Goal: Task Accomplishment & Management: Use online tool/utility

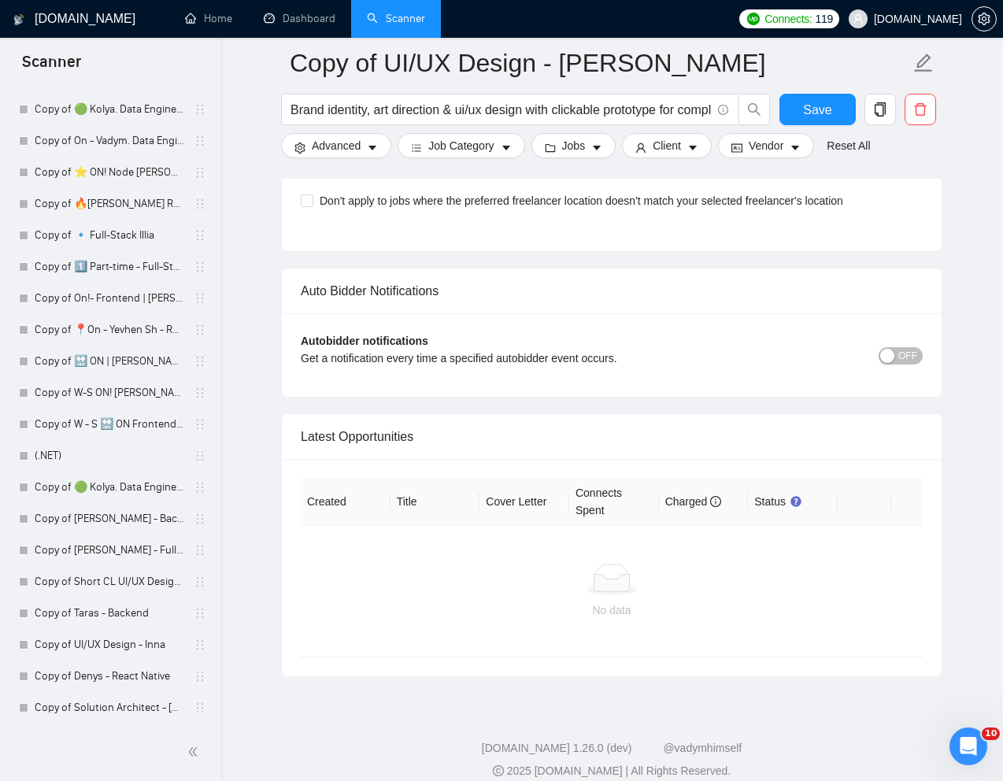
scroll to position [4287, 0]
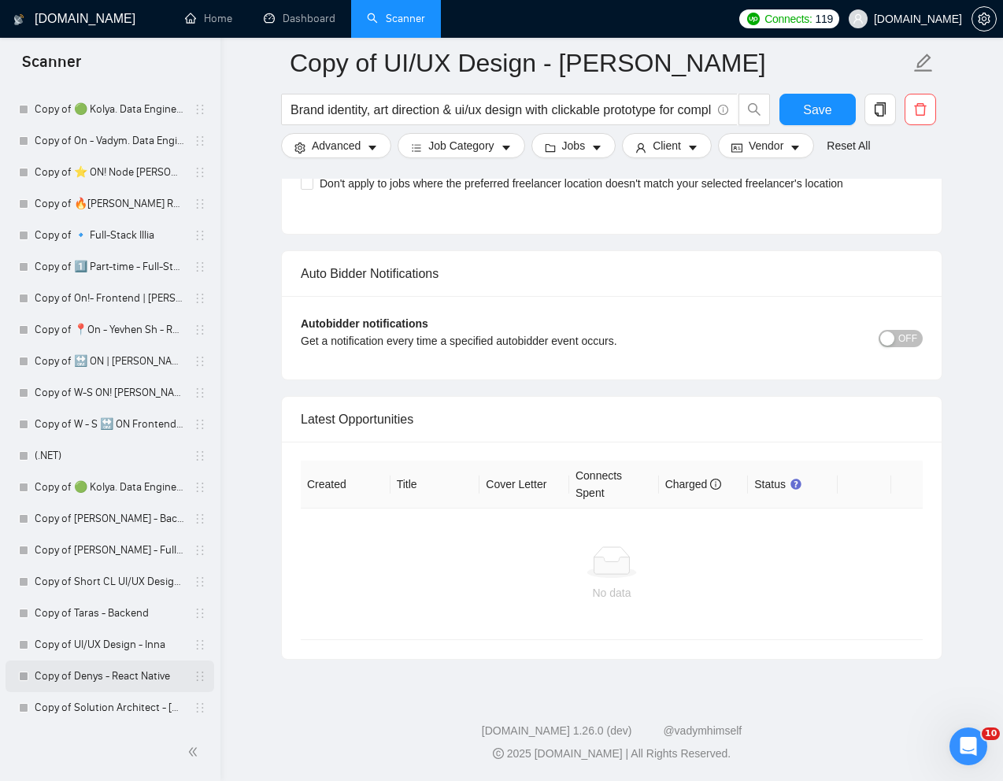
click at [77, 681] on link "Copy of Denys - React Native" at bounding box center [110, 676] width 150 height 31
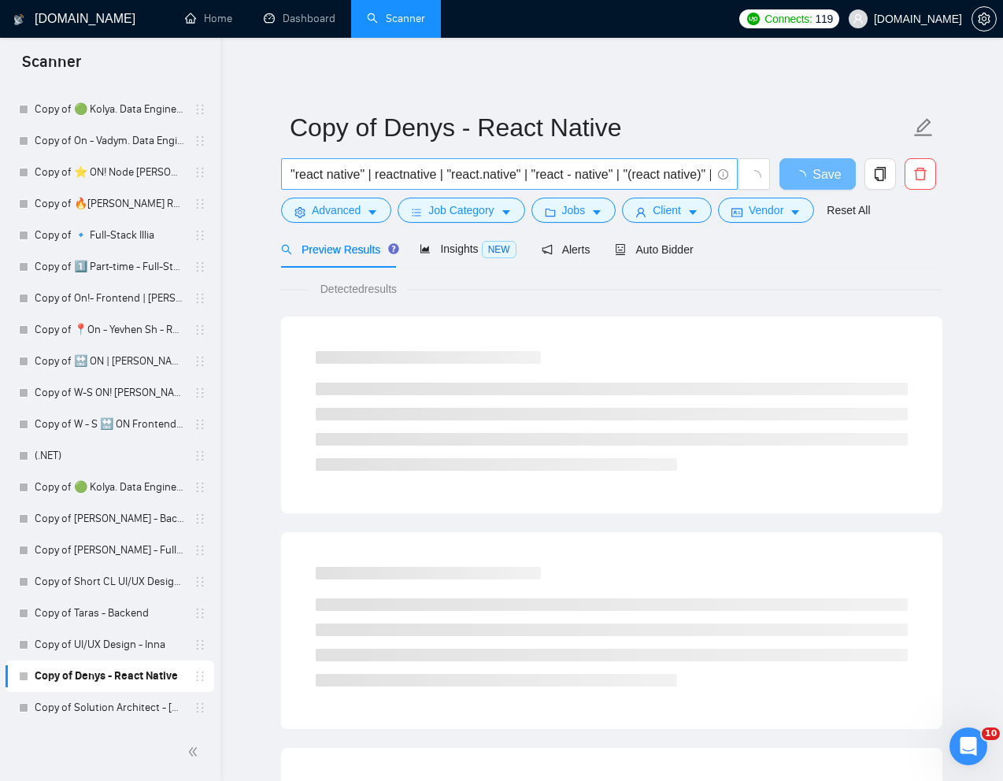
click at [546, 176] on input ""react native" | reactnative | "react.native" | "react - native" | "(react nati…" at bounding box center [501, 175] width 420 height 20
click at [854, 217] on link "Reset All" at bounding box center [848, 210] width 43 height 17
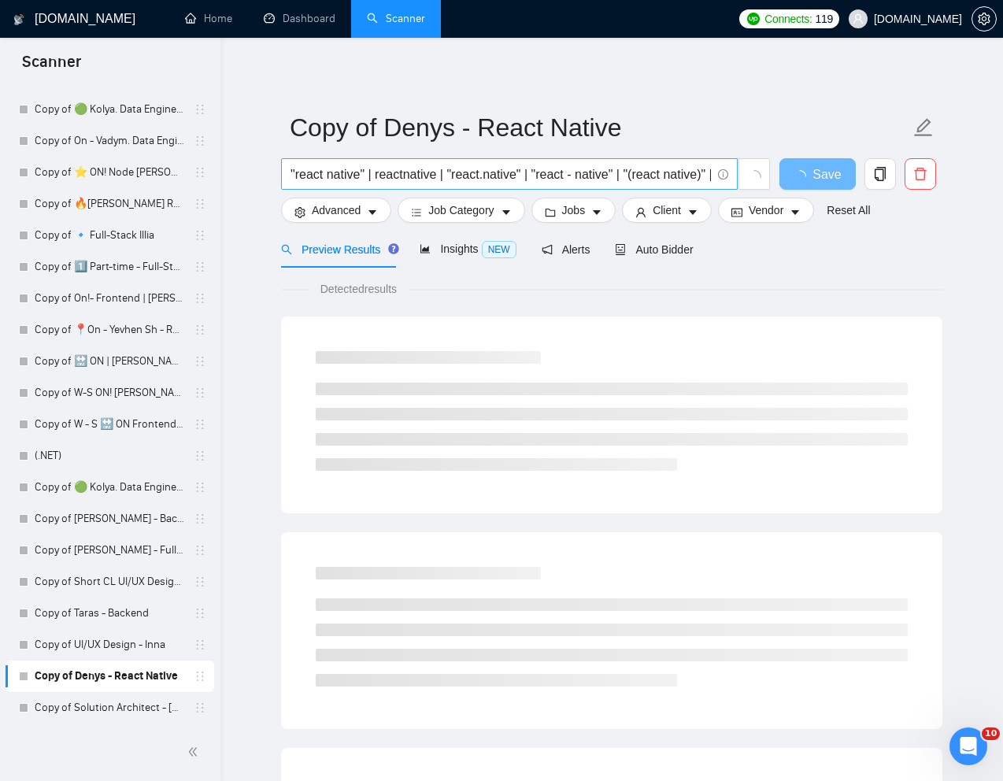
click at [627, 178] on input ""react native" | reactnative | "react.native" | "react - native" | "(react nati…" at bounding box center [501, 175] width 420 height 20
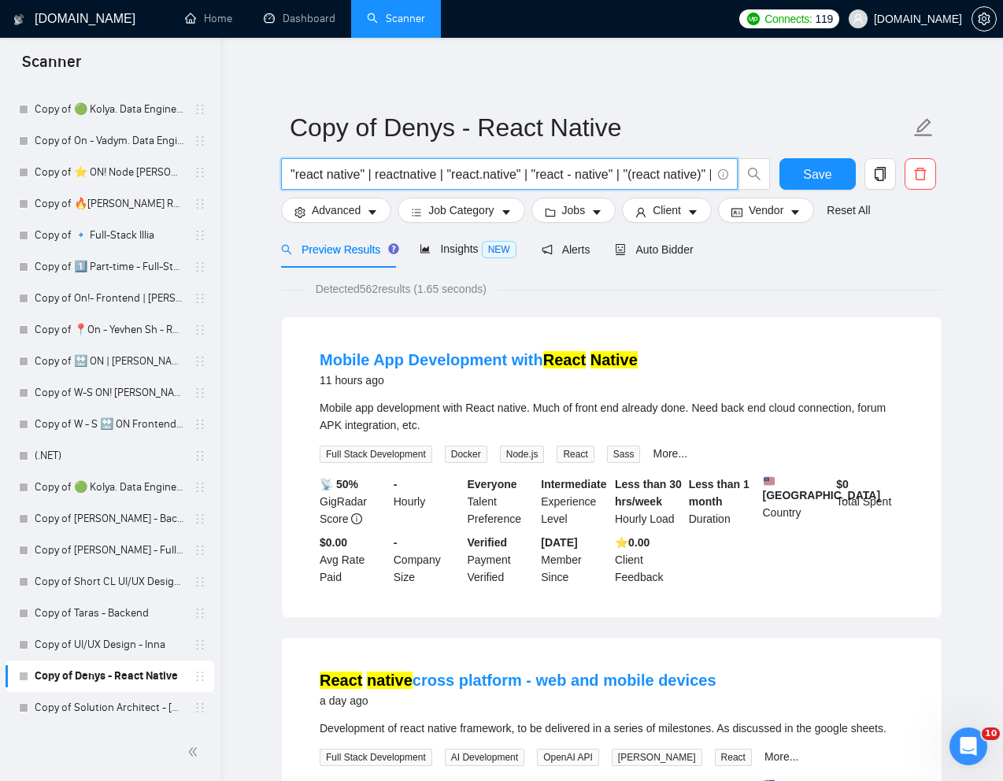
click at [627, 178] on input ""react native" | reactnative | "react.native" | "react - native" | "(react nati…" at bounding box center [501, 175] width 420 height 20
paste input "Senior React Native Developer"
type input "Senior React Native Developer"
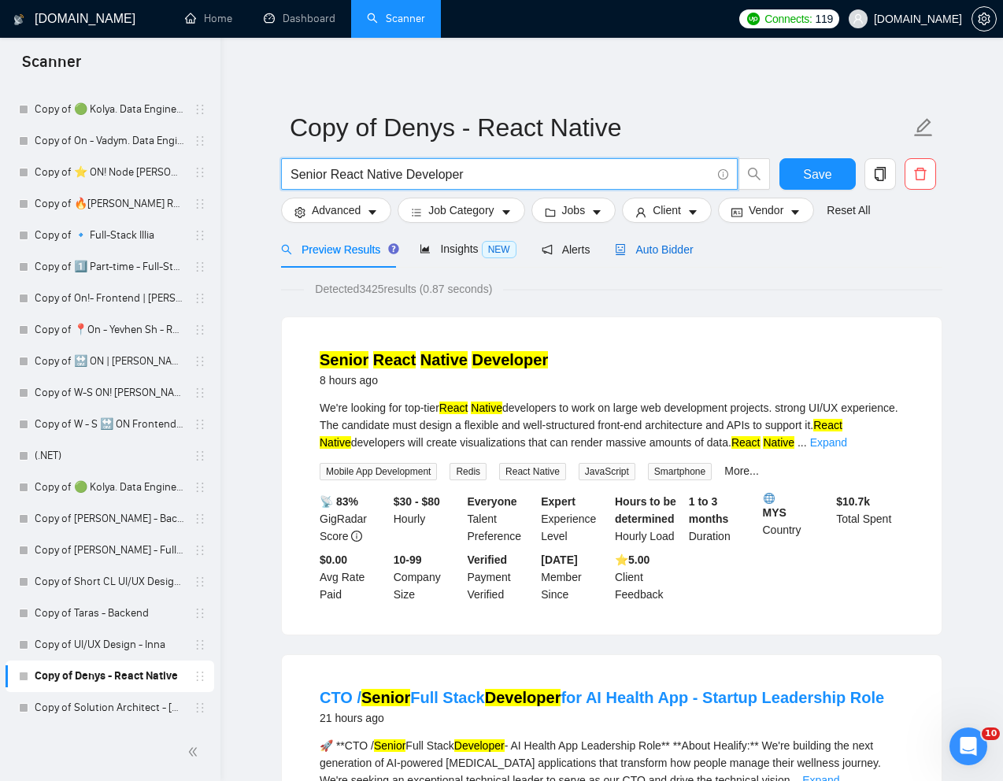
click at [668, 253] on span "Auto Bidder" at bounding box center [654, 249] width 78 height 13
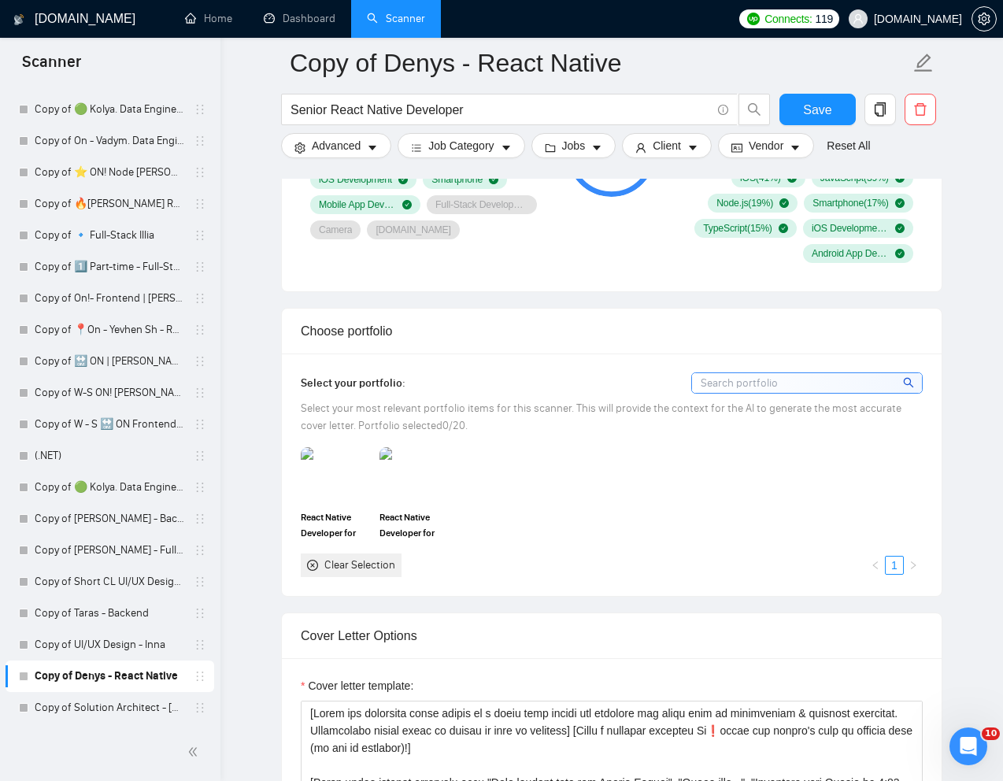
scroll to position [1292, 0]
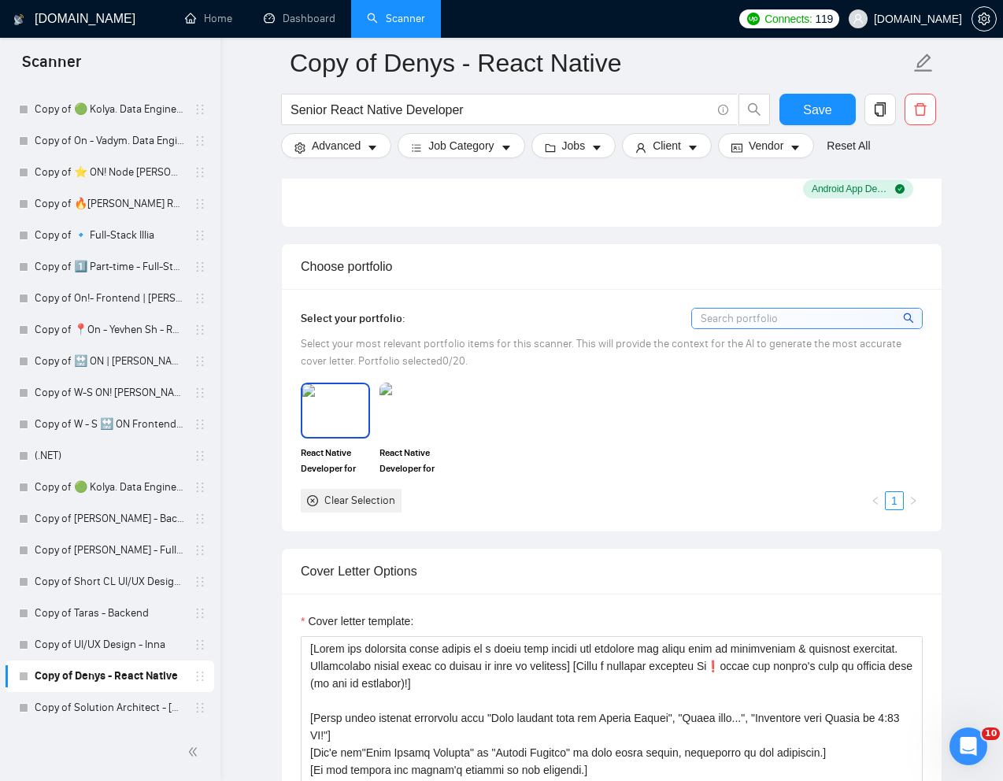
click at [346, 402] on img at bounding box center [335, 410] width 66 height 52
drag, startPoint x: 419, startPoint y: 402, endPoint x: 465, endPoint y: 453, distance: 69.1
click at [419, 402] on img at bounding box center [414, 410] width 66 height 52
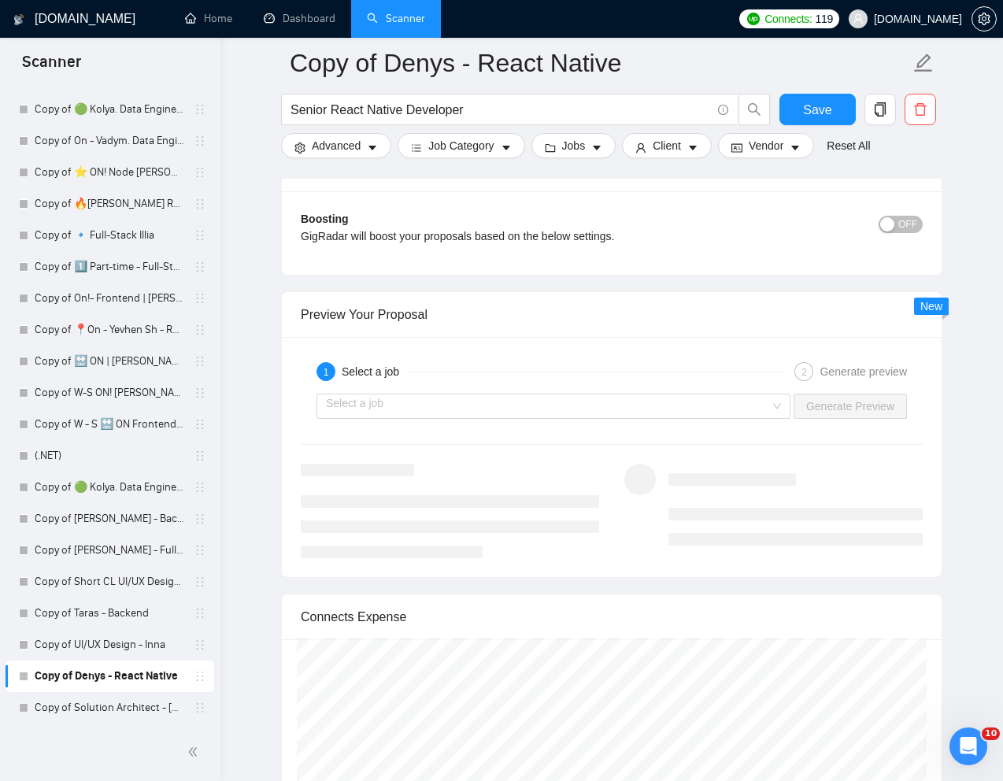
scroll to position [2875, 0]
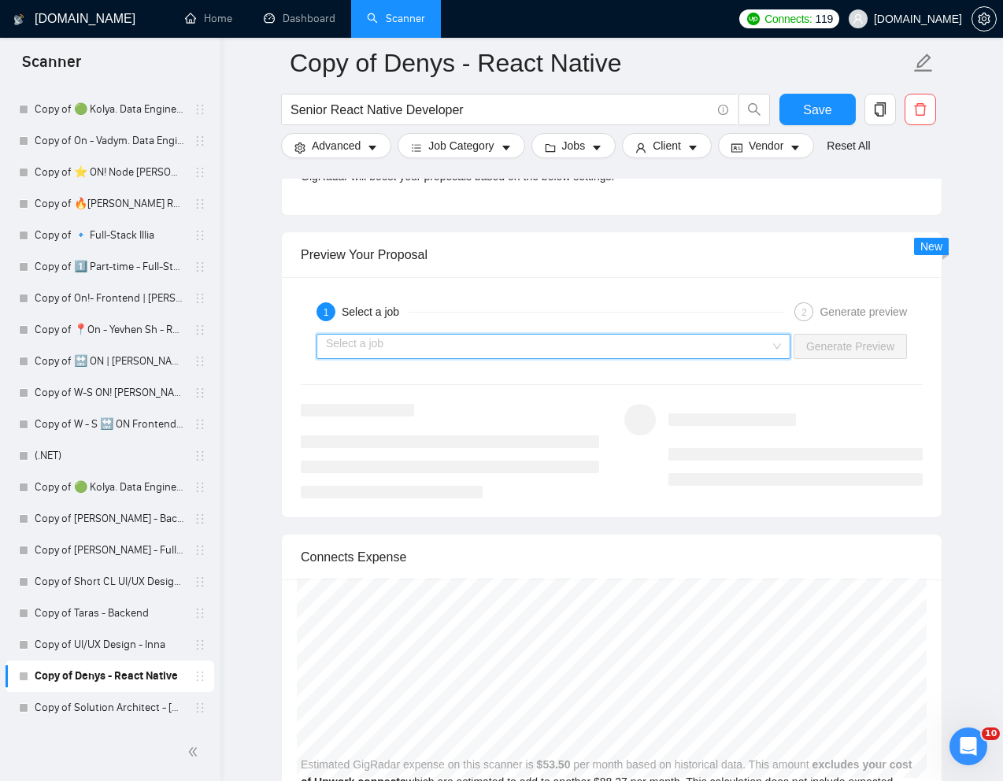
click at [752, 339] on input "search" at bounding box center [548, 347] width 444 height 24
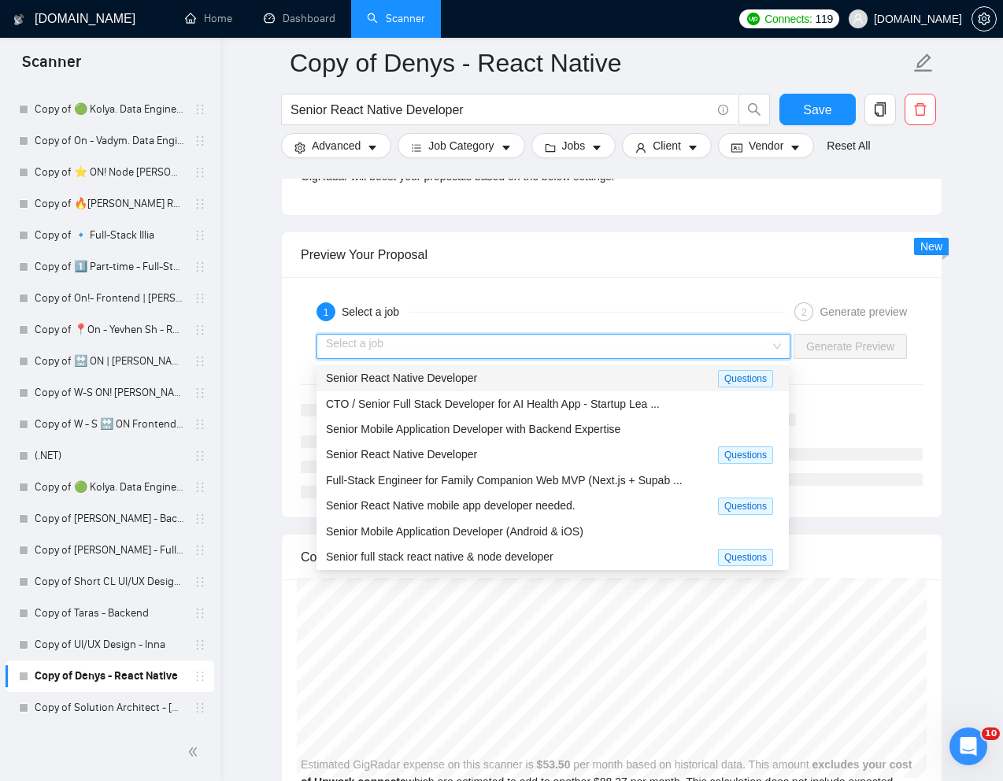
click at [562, 372] on div "Senior React Native Developer" at bounding box center [522, 378] width 392 height 18
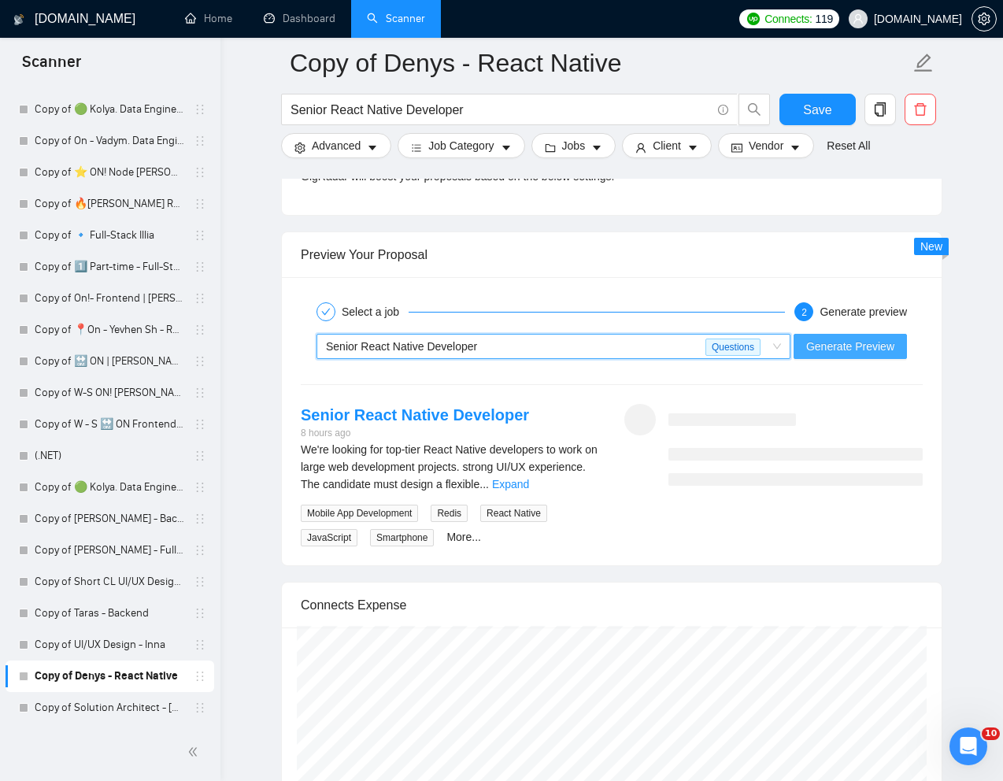
click at [827, 347] on span "Generate Preview" at bounding box center [850, 346] width 88 height 17
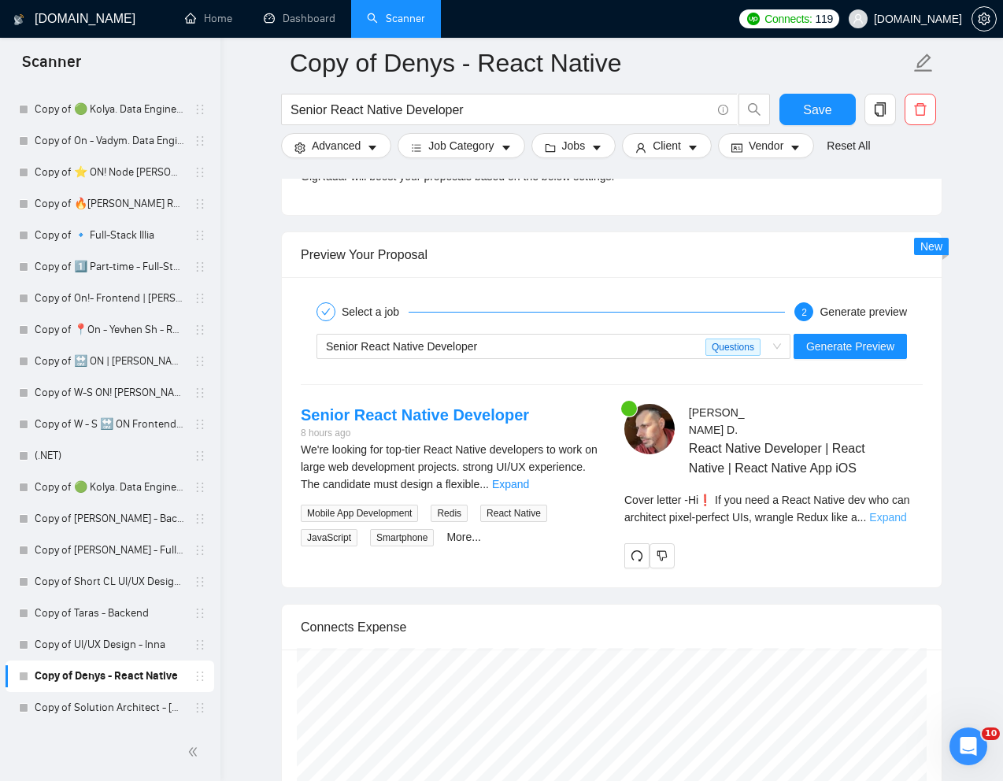
click at [905, 511] on link "Expand" at bounding box center [887, 517] width 37 height 13
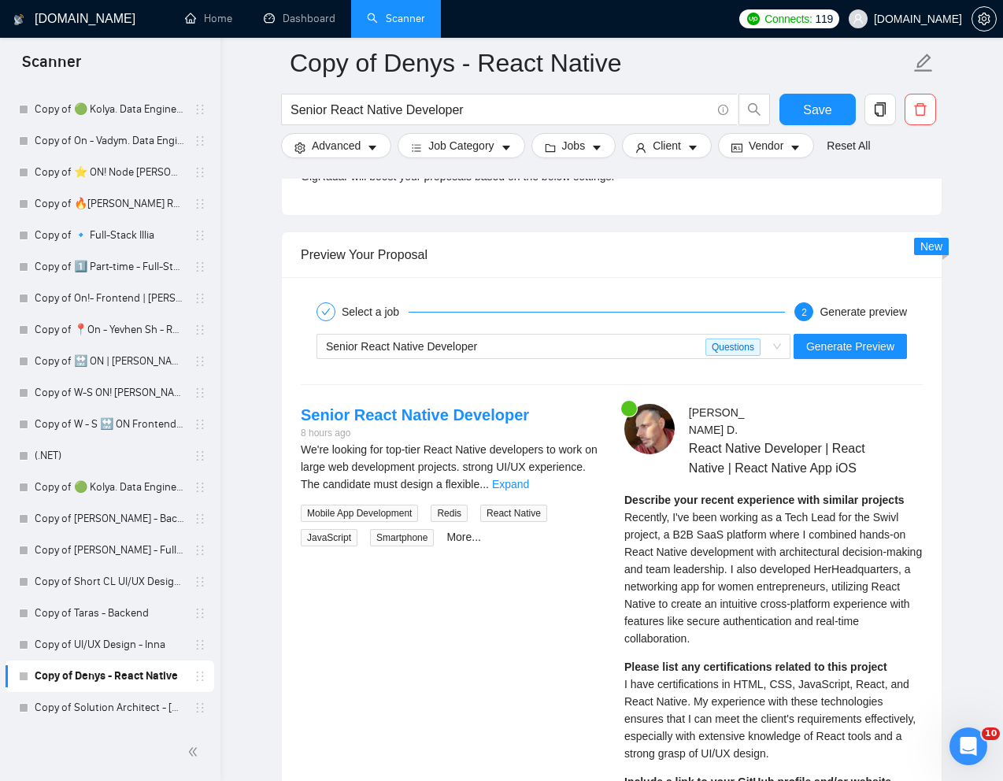
click at [670, 529] on span "Recently, I've been working as a Tech Lead for the Swivl project, a B2B SaaS pl…" at bounding box center [773, 578] width 298 height 134
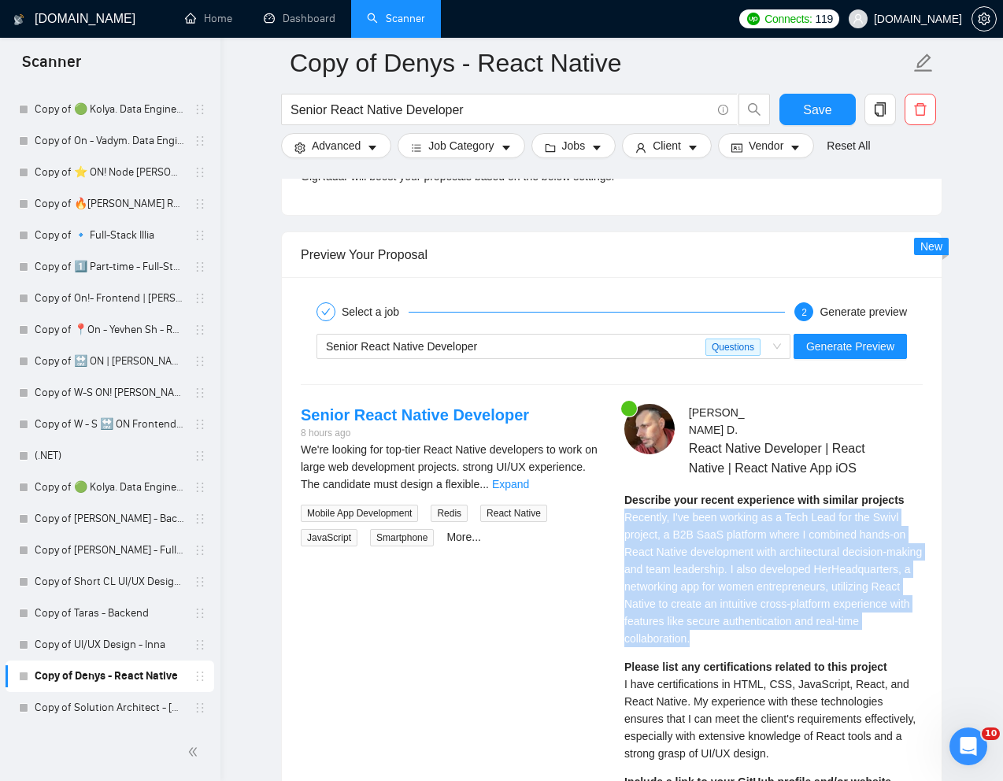
drag, startPoint x: 622, startPoint y: 499, endPoint x: 859, endPoint y: 625, distance: 268.4
copy span "Recently, I've been working as a Tech Lead for the Swivl project, a B2B SaaS pl…"
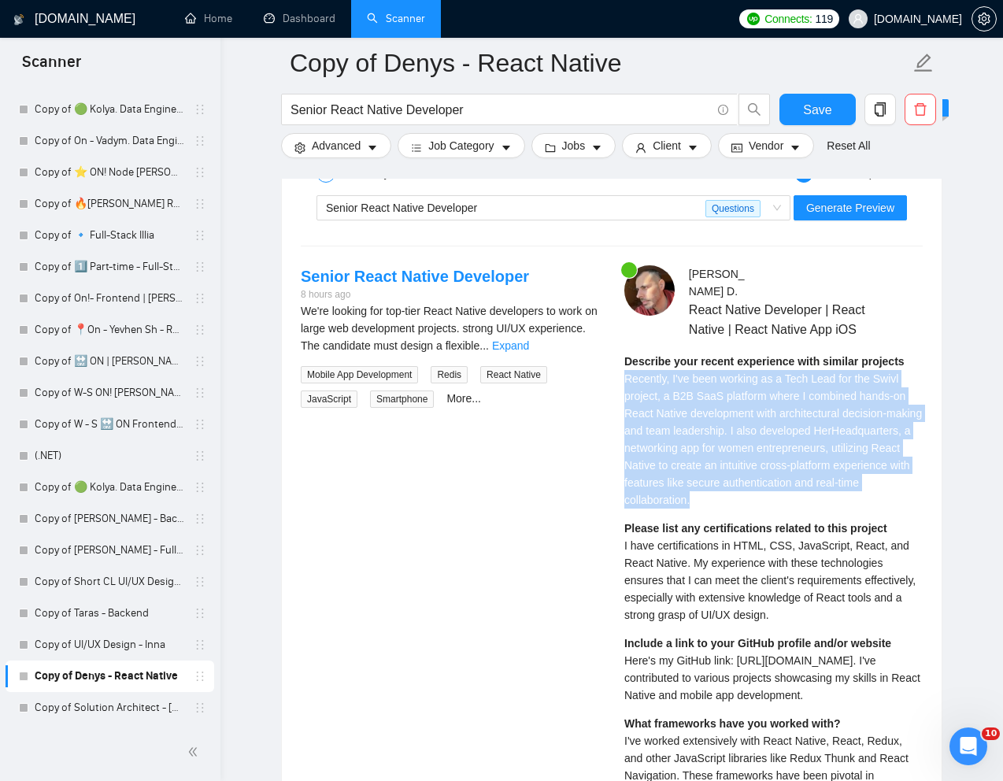
scroll to position [3016, 0]
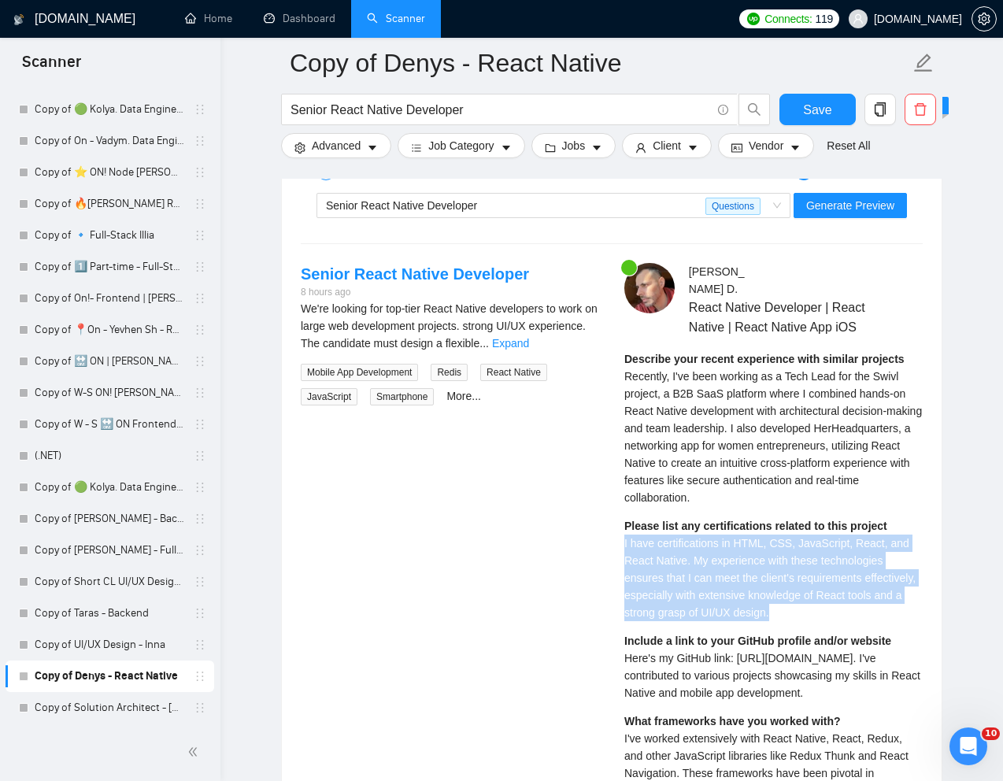
drag, startPoint x: 622, startPoint y: 530, endPoint x: 837, endPoint y: 596, distance: 224.9
copy span "I have certifications in HTML, CSS, JavaScript, React, and React Native. My exp…"
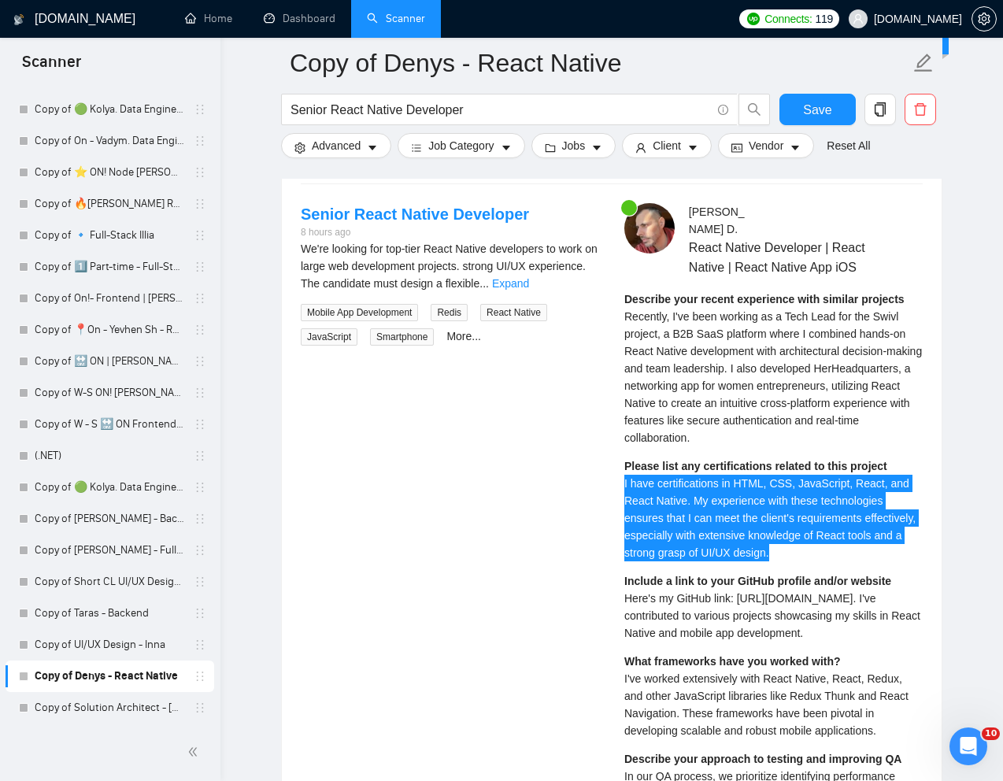
scroll to position [3077, 0]
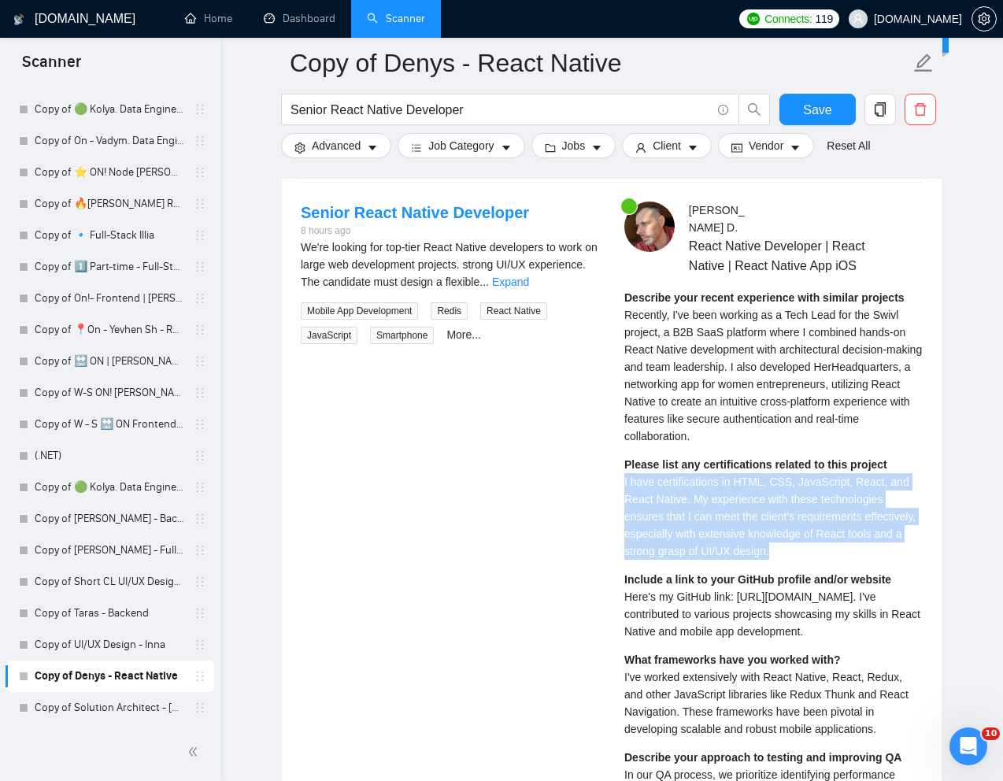
drag, startPoint x: 615, startPoint y: 577, endPoint x: 901, endPoint y: 609, distance: 287.7
copy span "Here's my GitHub link: [URL][DOMAIN_NAME]. I've contributed to various projects…"
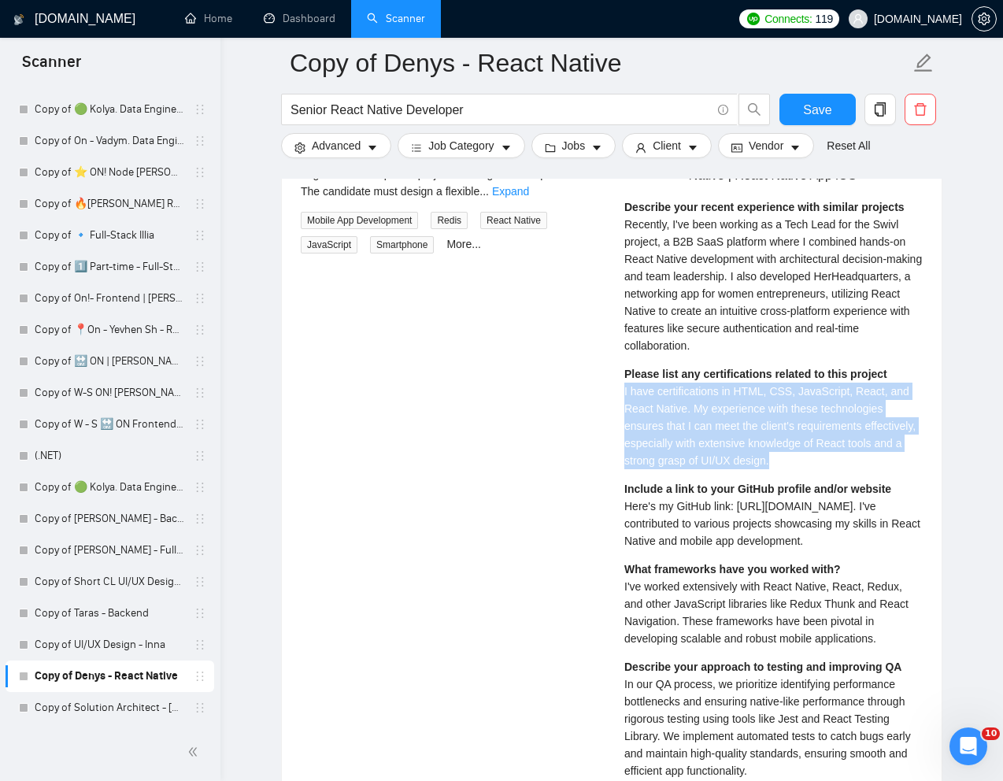
scroll to position [3197, 0]
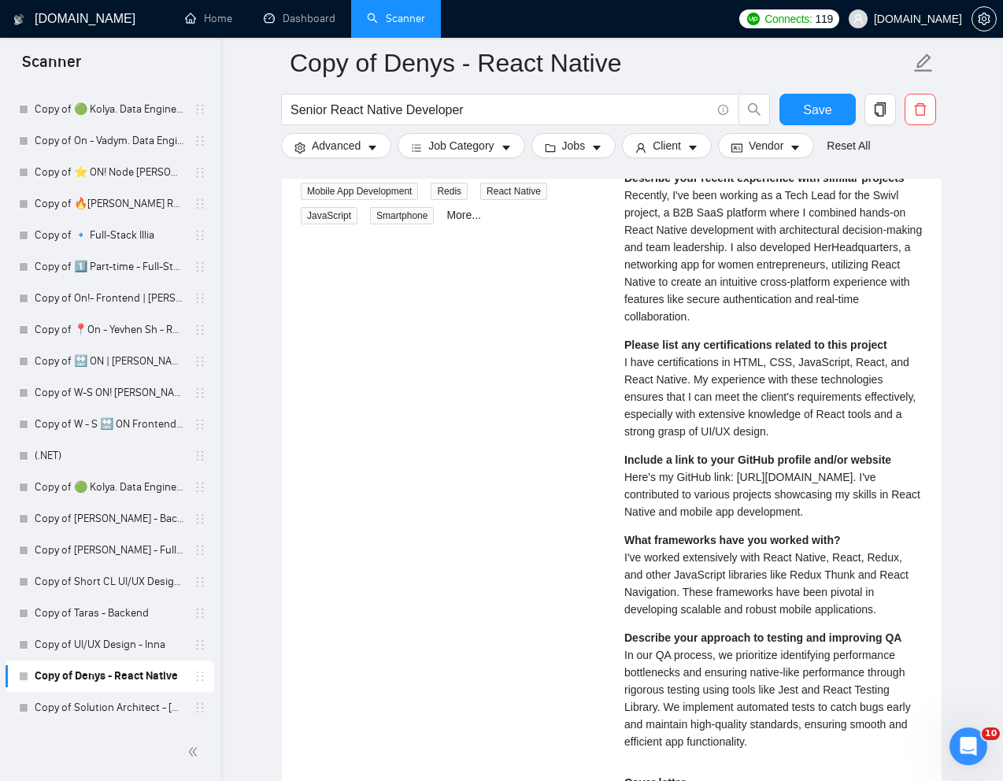
click at [739, 564] on div "What frameworks have you worked with? I've worked extensively with React Native…" at bounding box center [773, 575] width 298 height 87
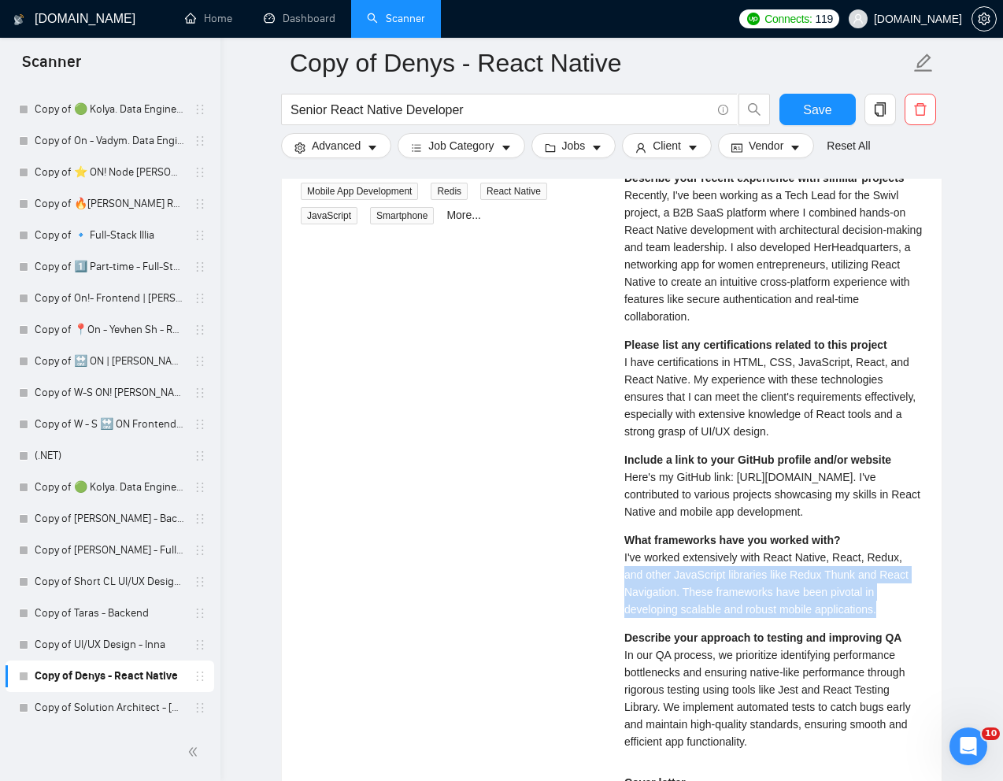
drag, startPoint x: 627, startPoint y: 550, endPoint x: 914, endPoint y: 587, distance: 289.8
click at [914, 587] on div "What frameworks have you worked with? I've worked extensively with React Native…" at bounding box center [773, 575] width 298 height 87
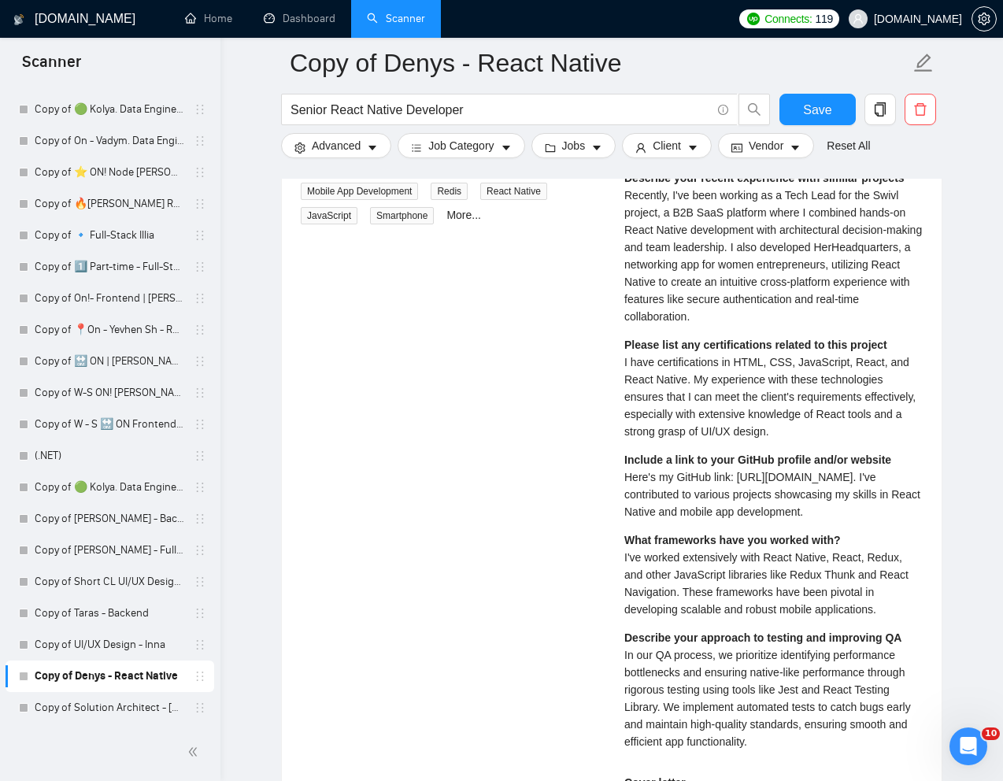
click at [773, 580] on span "I've worked extensively with React Native, React, Redux, and other JavaScript l…" at bounding box center [766, 583] width 284 height 65
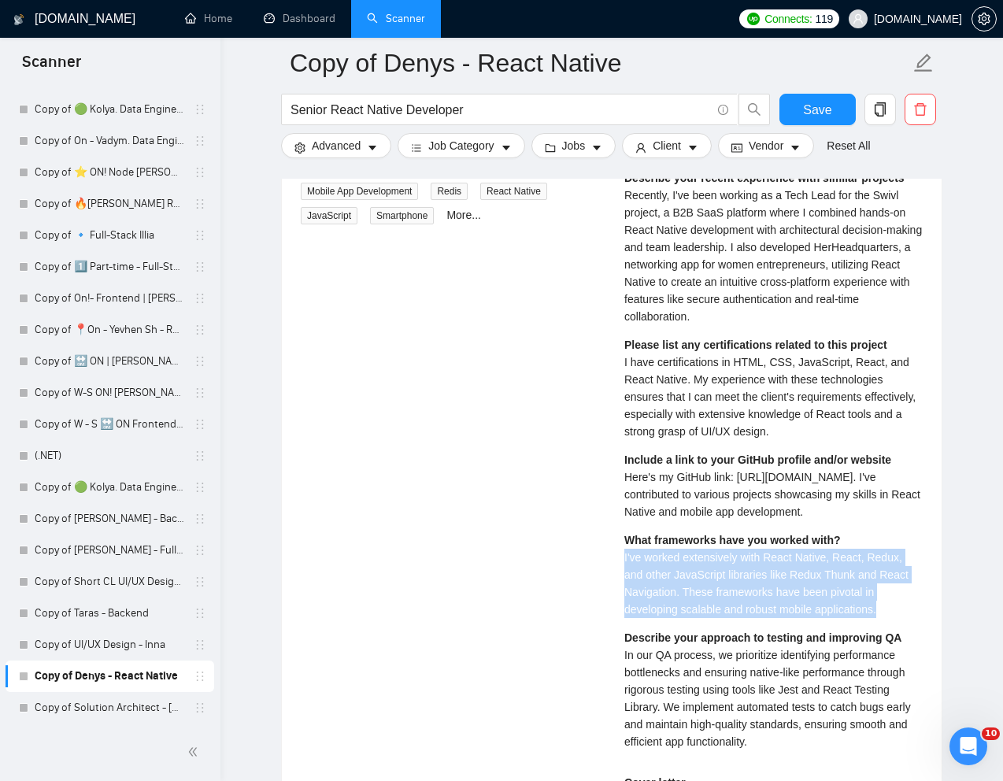
drag, startPoint x: 624, startPoint y: 543, endPoint x: 898, endPoint y: 587, distance: 278.5
click at [898, 587] on div "What frameworks have you worked with? I've worked extensively with React Native…" at bounding box center [773, 575] width 298 height 87
copy span "I've worked extensively with React Native, React, Redux, and other JavaScript l…"
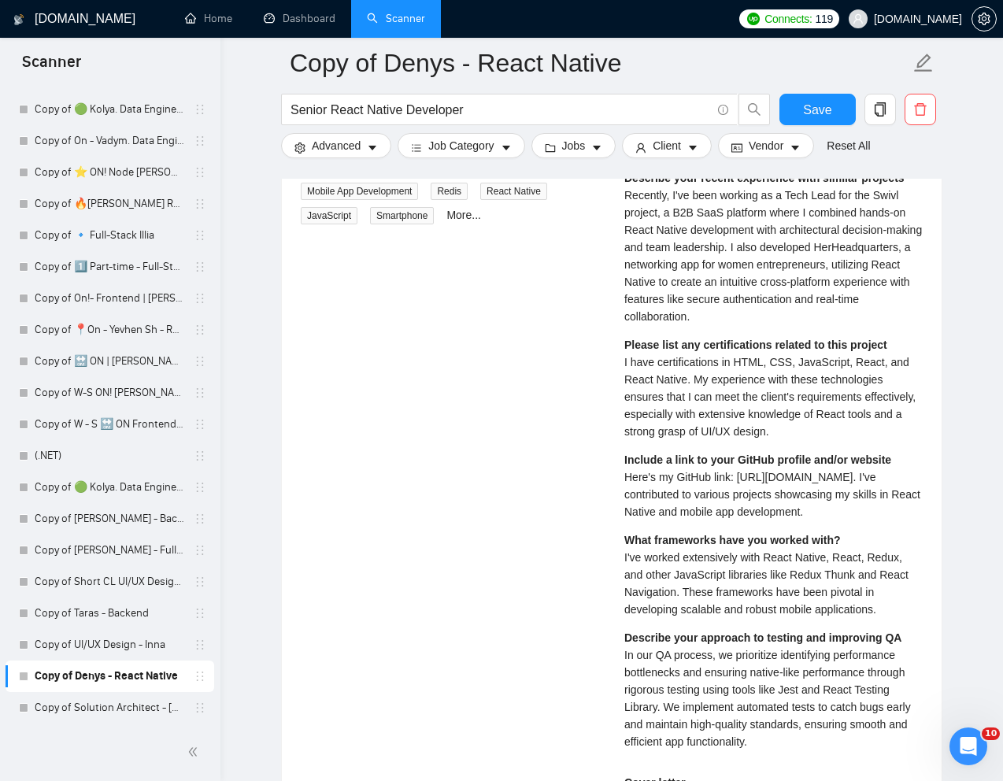
drag, startPoint x: 625, startPoint y: 642, endPoint x: 845, endPoint y: 732, distance: 237.6
click at [845, 732] on div "Describe your approach to testing and improving QA In our QA process, we priori…" at bounding box center [773, 689] width 298 height 121
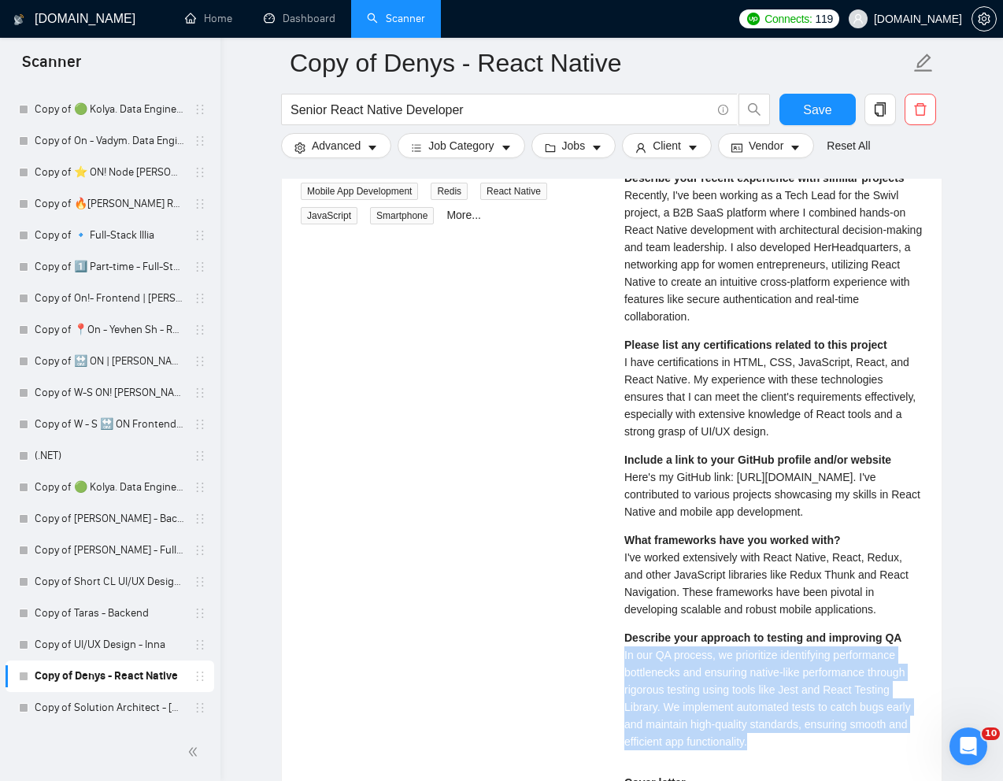
drag, startPoint x: 845, startPoint y: 732, endPoint x: 623, endPoint y: 640, distance: 240.4
click at [623, 640] on div "[PERSON_NAME] React Native Developer | React Native | React Native App iOS Desc…" at bounding box center [774, 700] width 324 height 1236
copy span "In our QA process, we prioritize identifying performance bottlenecks and ensuri…"
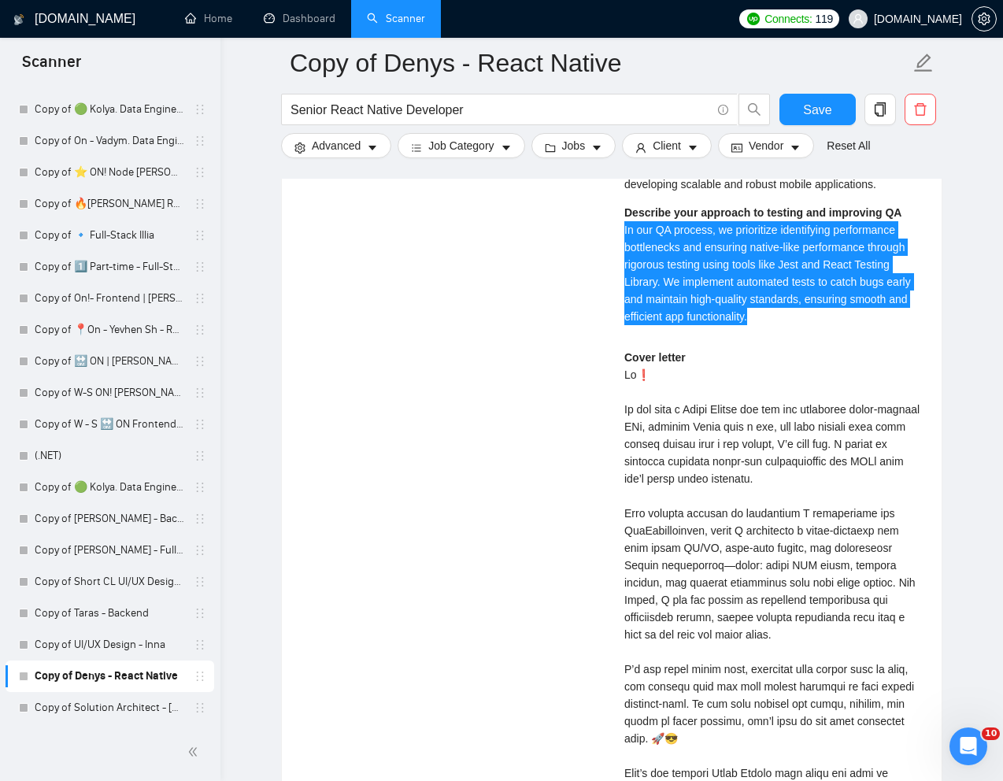
scroll to position [3603, 0]
